Goal: Transaction & Acquisition: Purchase product/service

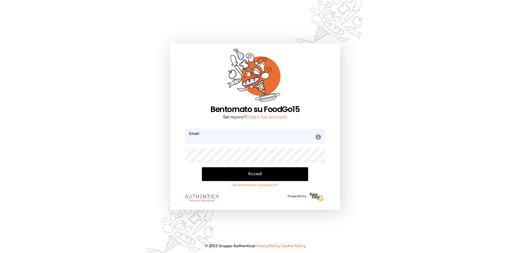
type input "**********"
click at [247, 174] on button "Accedi" at bounding box center [255, 174] width 106 height 14
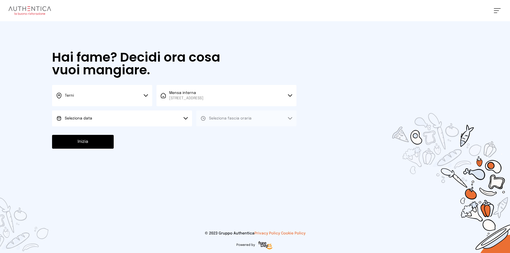
click at [148, 95] on icon at bounding box center [146, 95] width 4 height 3
click at [111, 118] on li "Terni" at bounding box center [102, 113] width 100 height 14
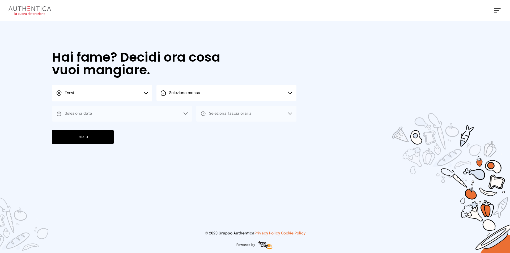
click at [180, 94] on span "Seleziona mensa" at bounding box center [184, 93] width 31 height 4
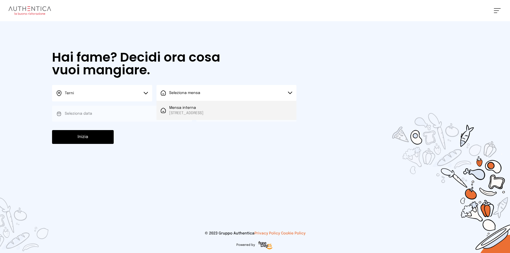
click at [180, 113] on span "[STREET_ADDRESS]" at bounding box center [186, 112] width 34 height 5
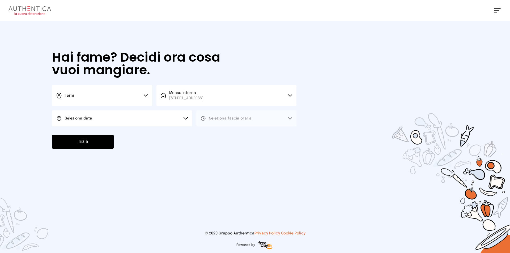
click at [113, 121] on button "Seleziona data" at bounding box center [122, 118] width 140 height 16
click at [90, 133] on span "[DATE], [DATE]" at bounding box center [78, 133] width 26 height 5
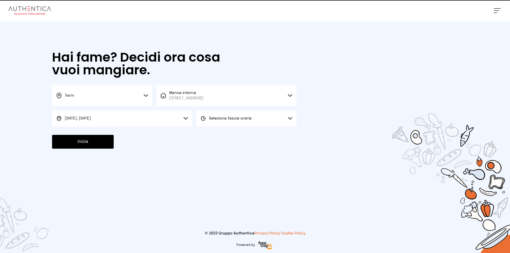
click at [213, 119] on span "Seleziona fascia oraria" at bounding box center [230, 119] width 42 height 4
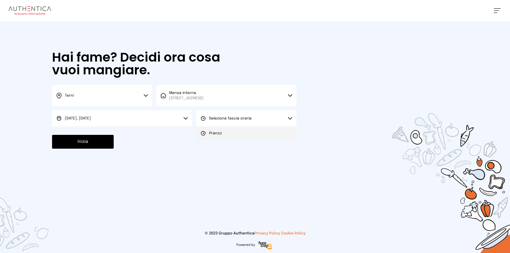
click at [218, 136] on span "Pranzo" at bounding box center [215, 133] width 13 height 5
click at [74, 144] on button "Inizia" at bounding box center [83, 142] width 62 height 14
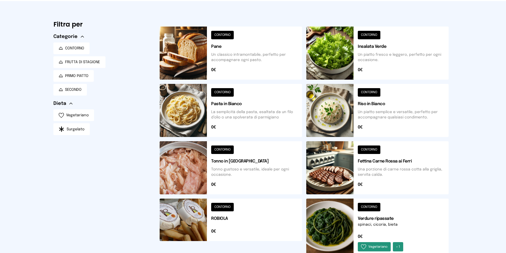
scroll to position [80, 0]
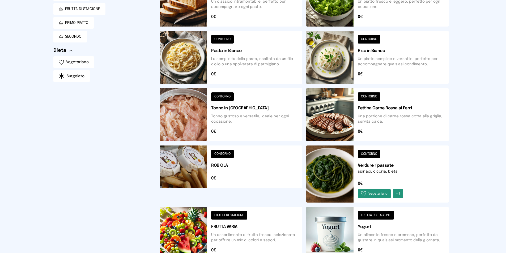
click at [328, 172] on button at bounding box center [377, 174] width 142 height 57
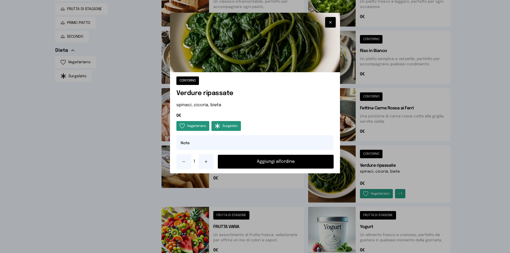
click at [287, 165] on button "Aggiungi all'ordine" at bounding box center [276, 162] width 116 height 14
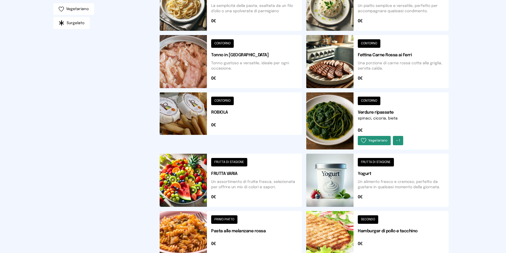
scroll to position [159, 0]
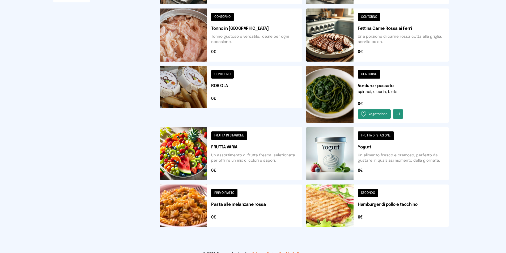
click at [345, 45] on button at bounding box center [377, 34] width 142 height 53
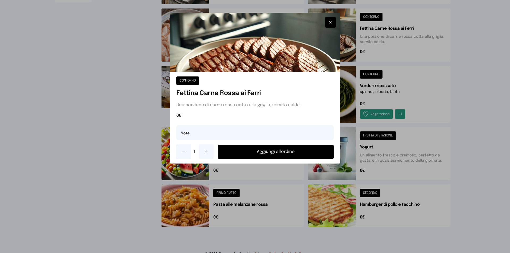
click at [301, 155] on button "Aggiungi all'ordine" at bounding box center [276, 152] width 116 height 14
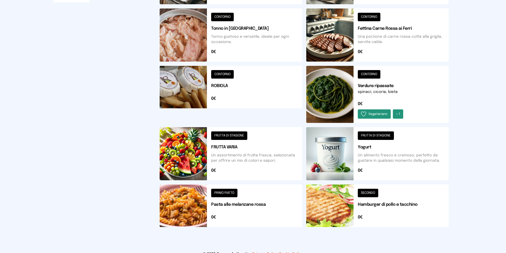
drag, startPoint x: 188, startPoint y: 146, endPoint x: 188, endPoint y: 143, distance: 2.9
click at [188, 143] on button at bounding box center [231, 153] width 142 height 53
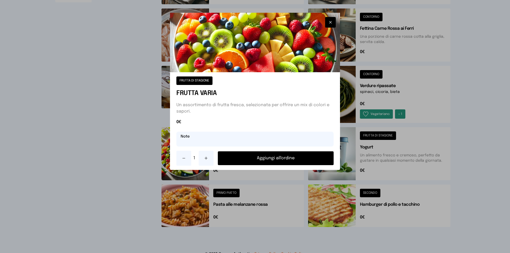
click at [236, 145] on input "text" at bounding box center [254, 139] width 157 height 15
type input "******"
click at [271, 161] on button "Aggiungi all'ordine" at bounding box center [276, 158] width 116 height 14
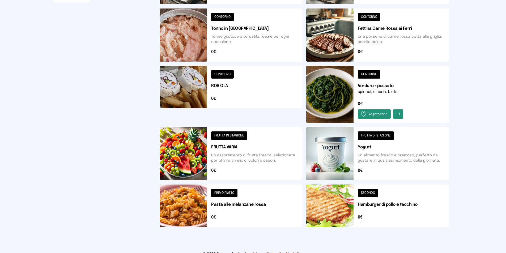
scroll to position [106, 0]
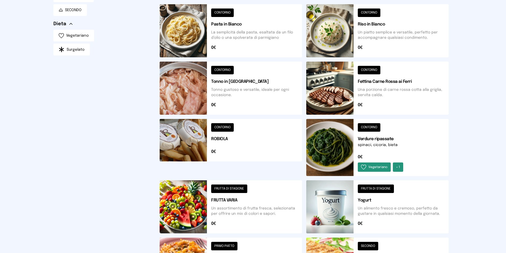
click at [188, 140] on button at bounding box center [231, 147] width 142 height 57
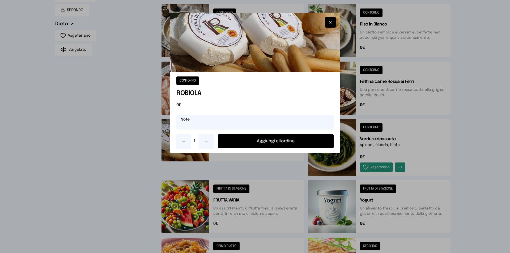
click at [187, 127] on input "text" at bounding box center [254, 122] width 157 height 15
type input "*********"
click at [278, 143] on button "Aggiungi all'ordine" at bounding box center [276, 141] width 116 height 14
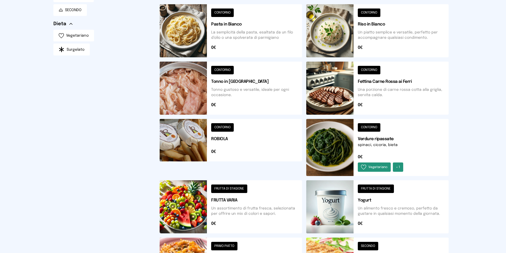
scroll to position [80, 0]
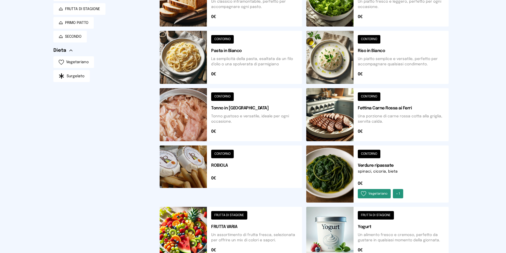
click at [331, 74] on button at bounding box center [377, 57] width 142 height 53
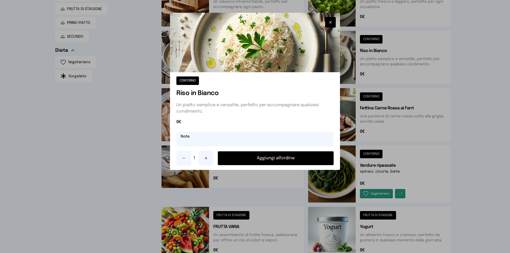
click at [224, 140] on input "text" at bounding box center [254, 139] width 157 height 15
type input "**********"
click at [264, 153] on button "Aggiungi all'ordine" at bounding box center [276, 158] width 116 height 14
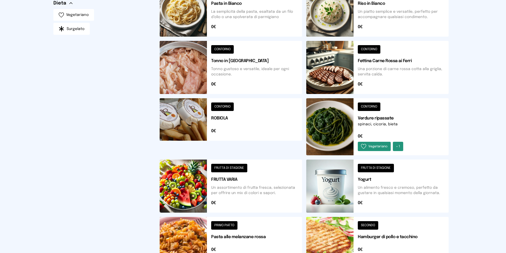
scroll to position [47, 0]
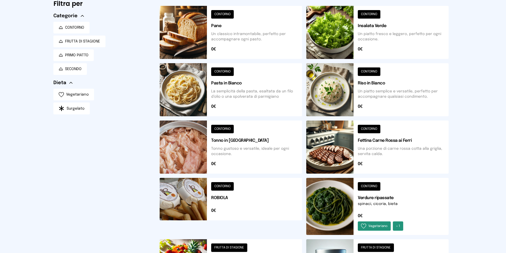
click at [183, 30] on button at bounding box center [231, 32] width 142 height 53
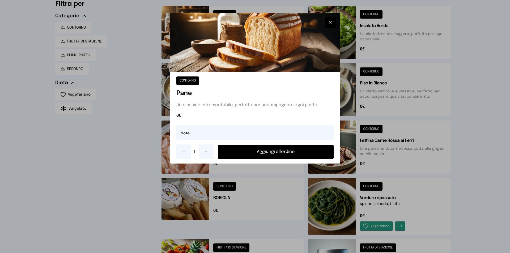
click at [249, 151] on button "Aggiungi all'ordine" at bounding box center [276, 152] width 116 height 14
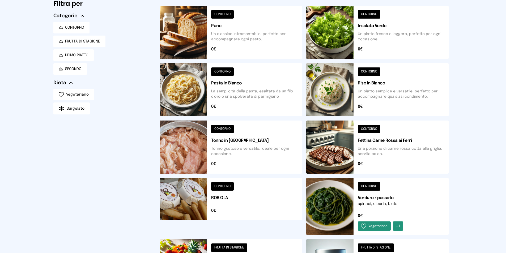
scroll to position [0, 0]
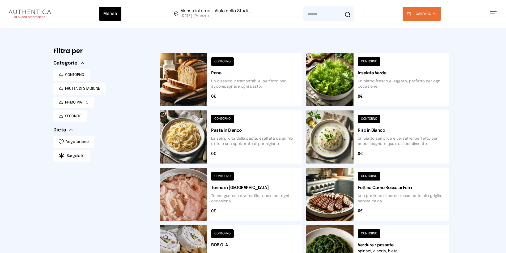
click at [429, 15] on span "carrello •" at bounding box center [424, 14] width 19 height 6
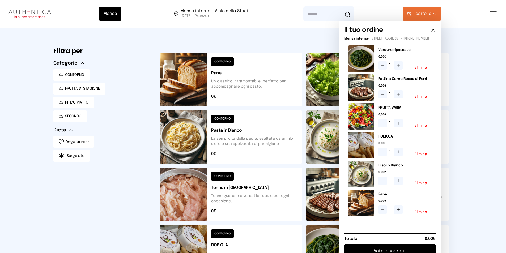
scroll to position [53, 0]
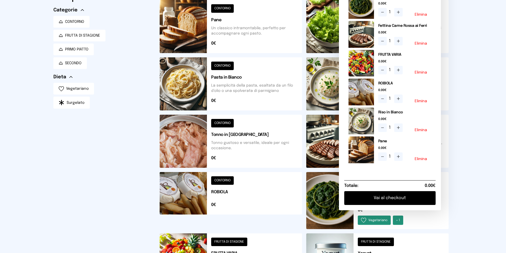
click at [395, 205] on button "Vai al checkout" at bounding box center [389, 198] width 91 height 14
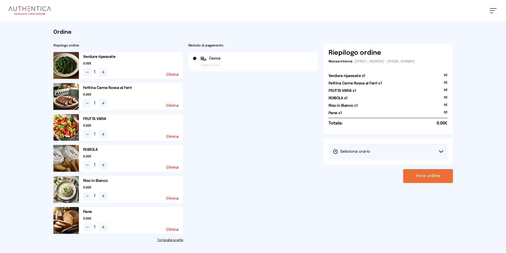
click at [438, 151] on button "Seleziona orario" at bounding box center [388, 152] width 119 height 16
click at [377, 168] on li "1° Turno (13:00 - 15:00)" at bounding box center [388, 167] width 119 height 14
click at [436, 177] on button "Invia ordine" at bounding box center [428, 176] width 50 height 14
